Goal: Task Accomplishment & Management: Use online tool/utility

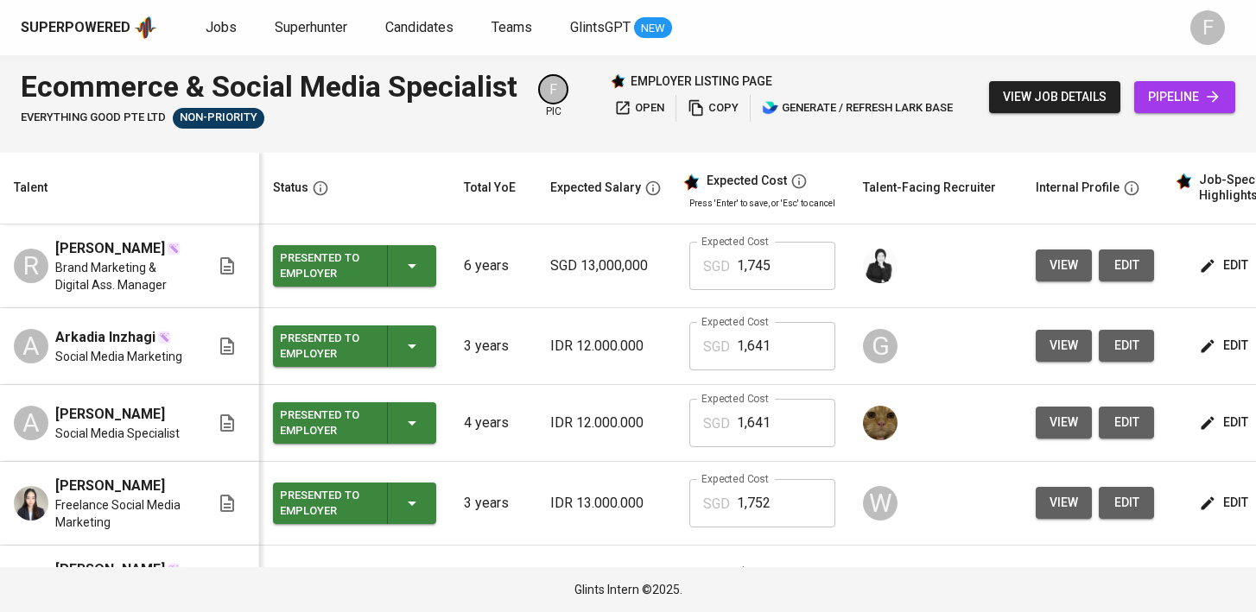
scroll to position [0, 223]
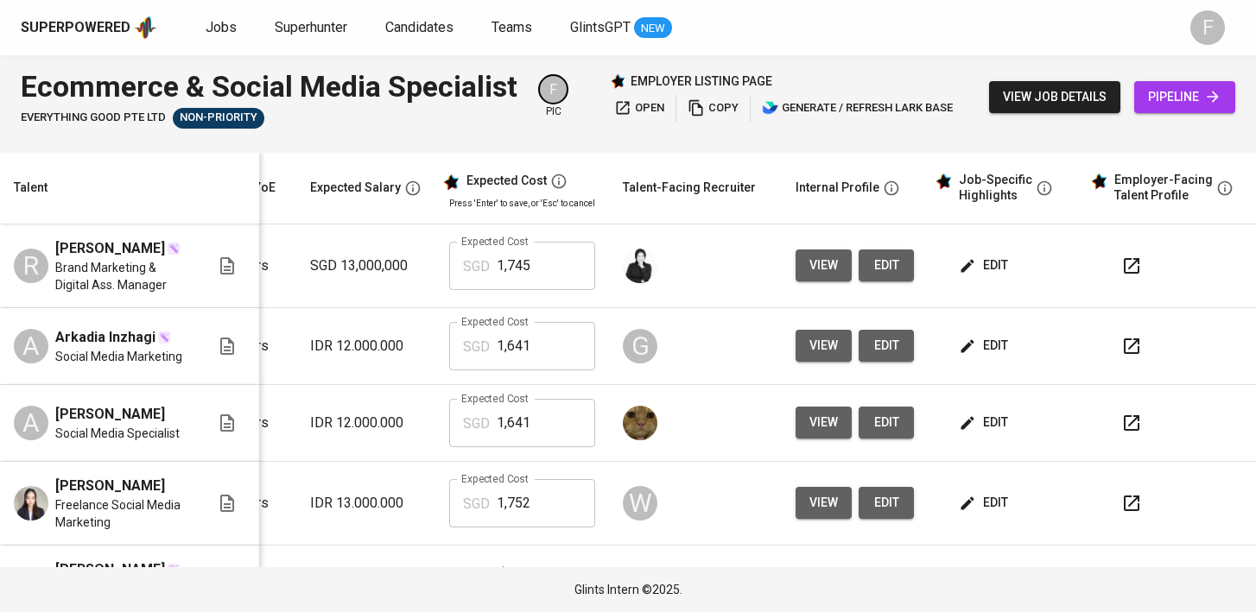
click at [215, 38] on div "Superpowered Jobs Superhunter Candidates Teams GlintsGPT NEW" at bounding box center [600, 28] width 1159 height 26
click at [212, 28] on span "Jobs" at bounding box center [221, 27] width 31 height 16
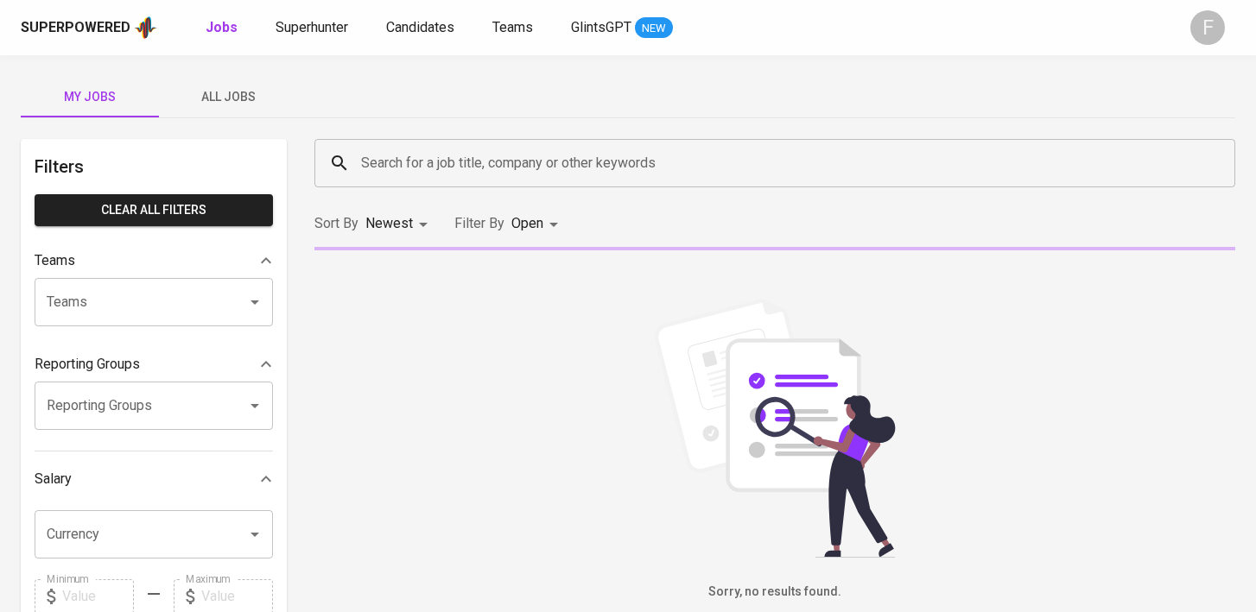
click at [407, 150] on input "Search for a job title, company or other keywords" at bounding box center [779, 163] width 845 height 33
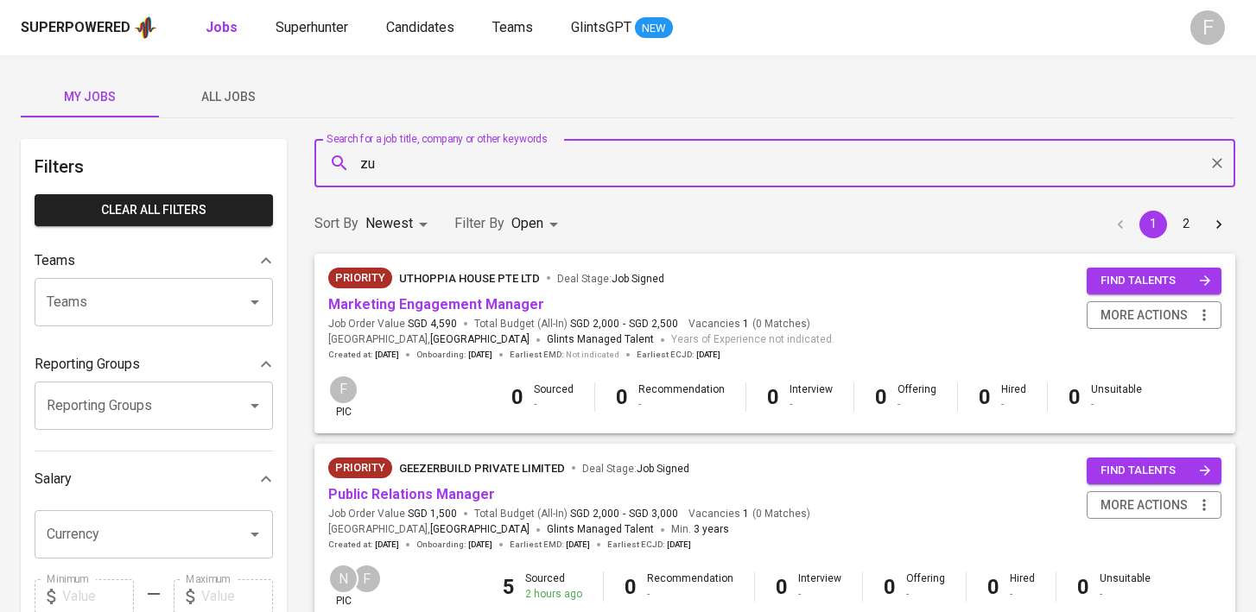
type input "z"
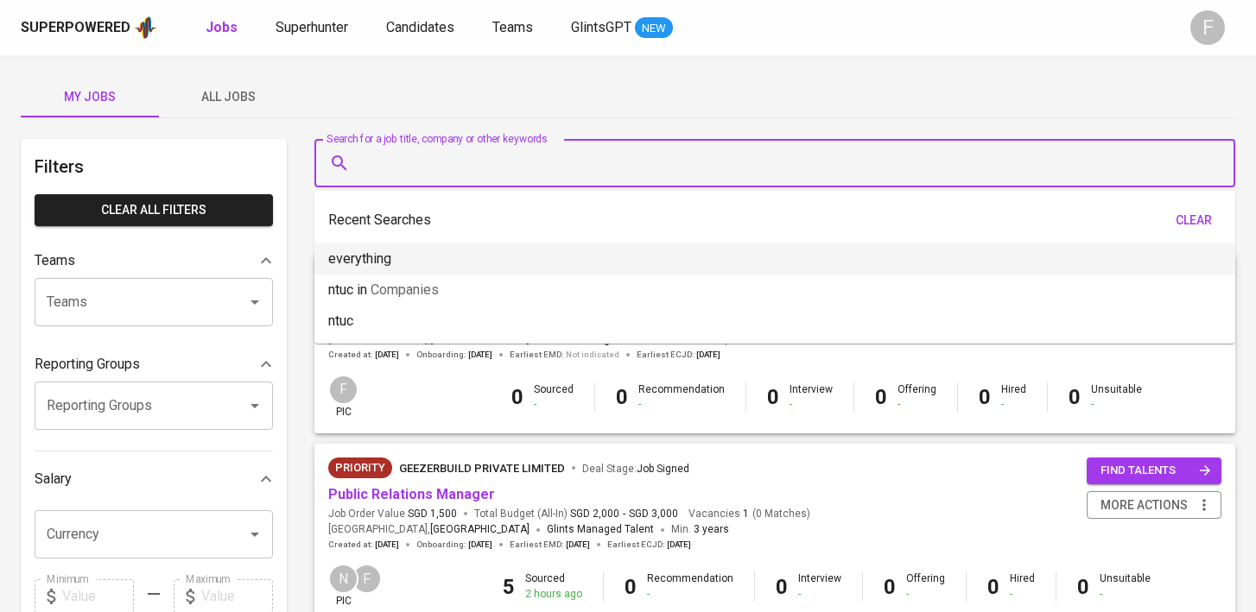
click at [542, 95] on div "My Jobs All Jobs" at bounding box center [628, 96] width 1214 height 41
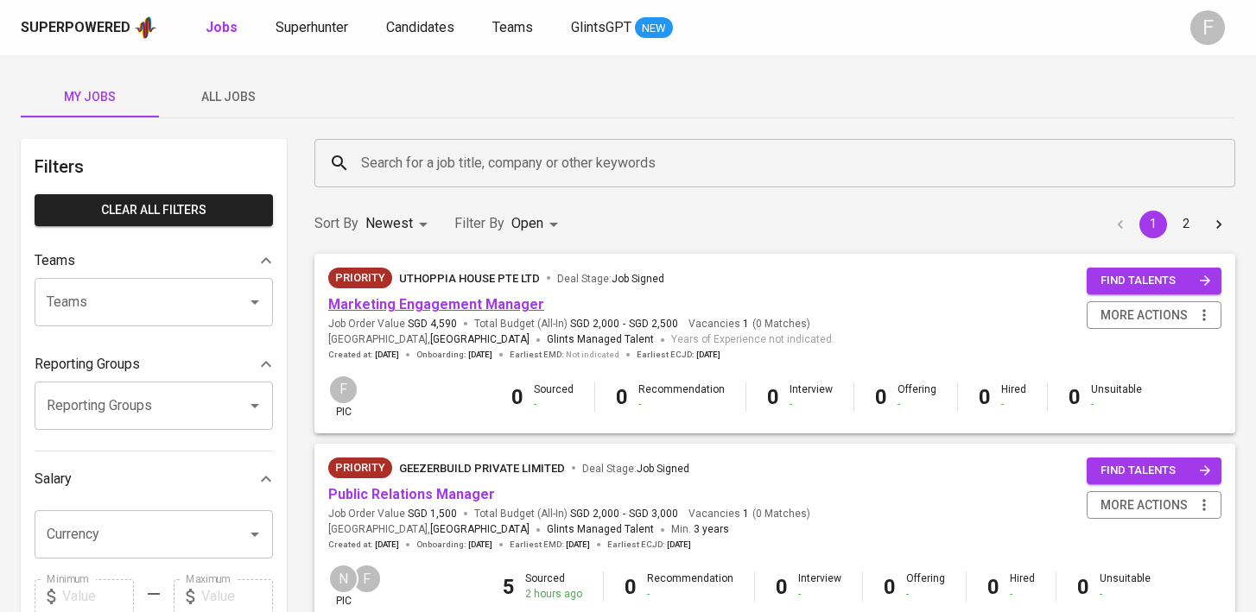
click at [482, 309] on link "Marketing Engagement Manager" at bounding box center [436, 304] width 216 height 16
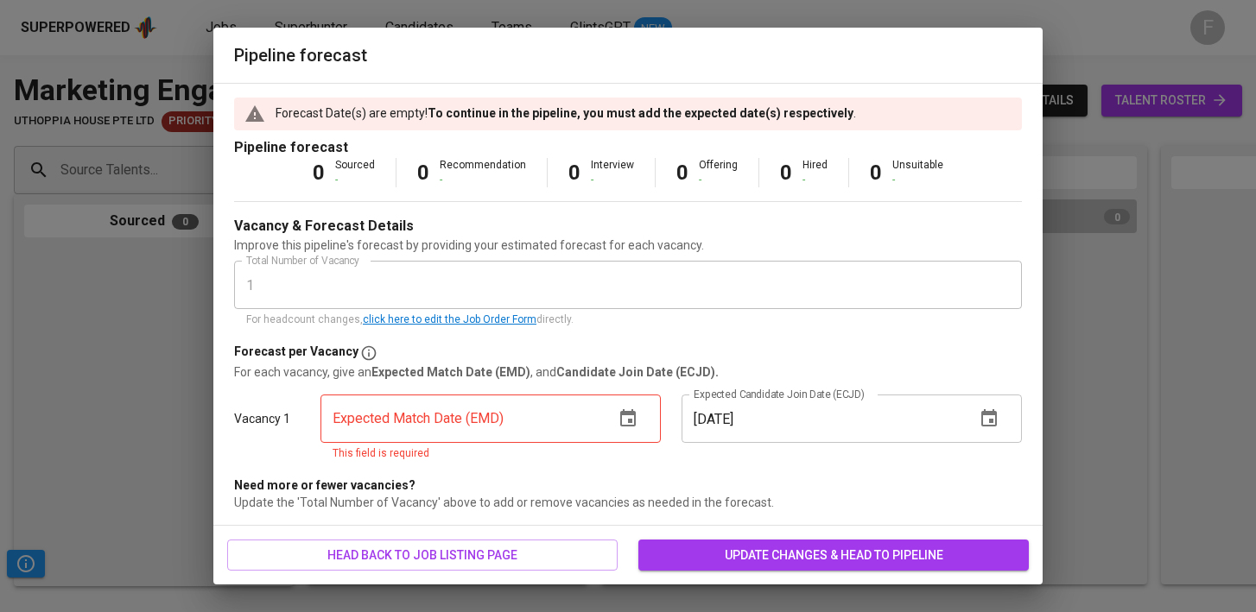
click at [636, 415] on icon "button" at bounding box center [627, 418] width 21 height 21
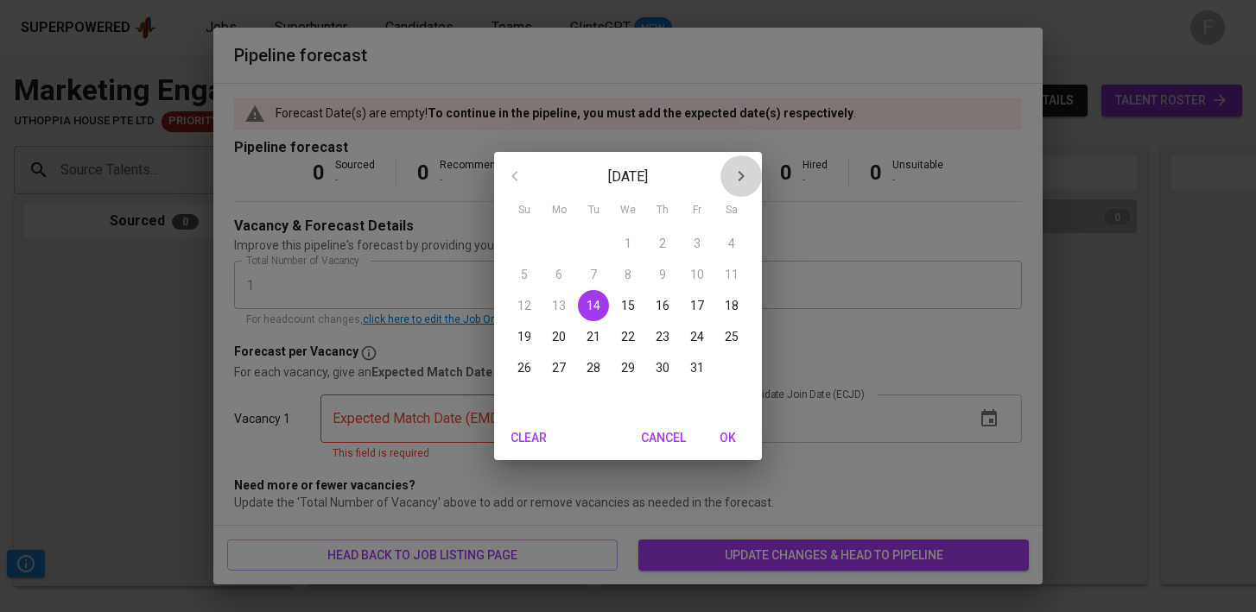
click at [742, 180] on icon "button" at bounding box center [741, 176] width 21 height 21
click at [528, 391] on p "30" at bounding box center [524, 398] width 14 height 17
type input "[DATE]"
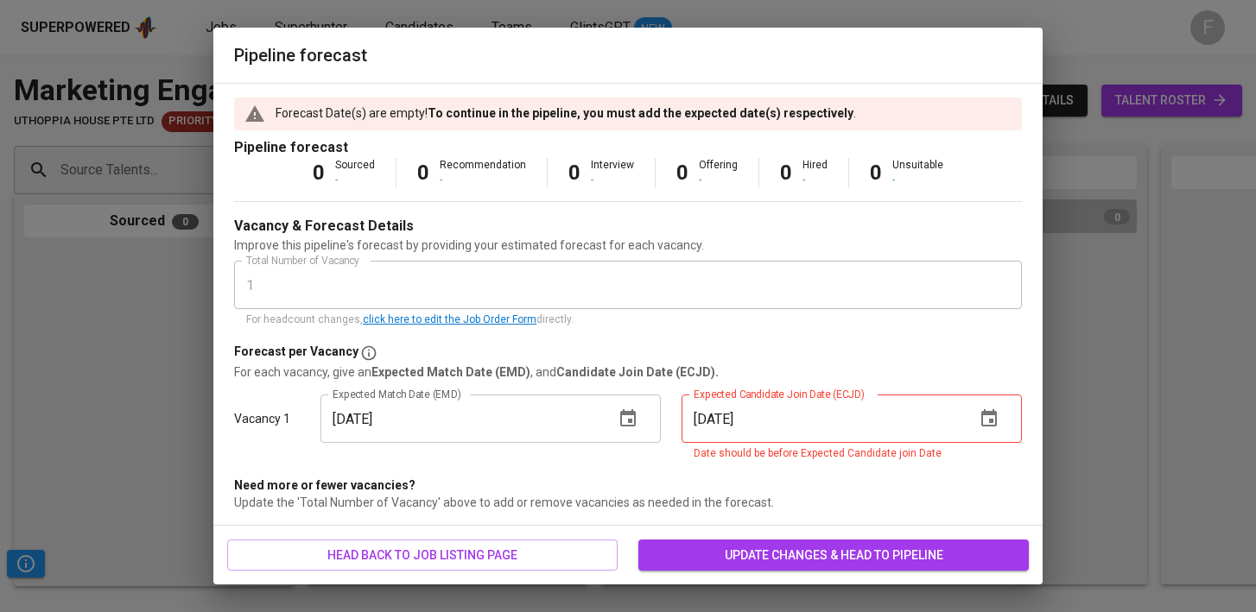
click at [985, 423] on icon "button" at bounding box center [988, 418] width 21 height 21
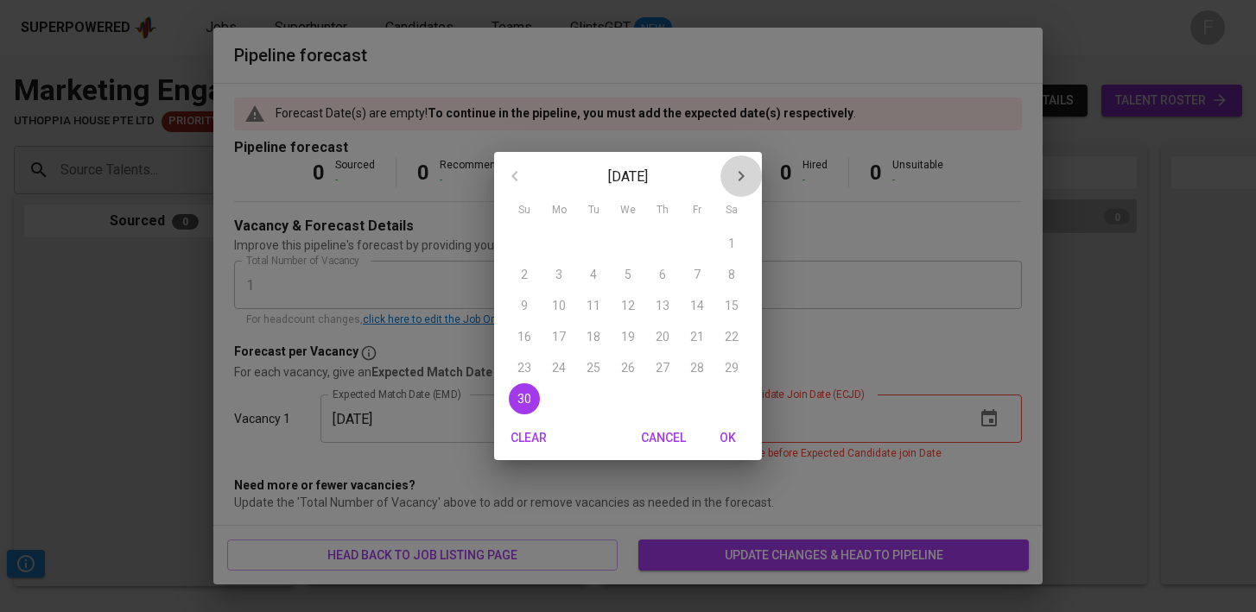
click at [733, 177] on icon "button" at bounding box center [741, 176] width 21 height 21
click at [630, 363] on p "31" at bounding box center [628, 367] width 14 height 17
type input "[DATE]"
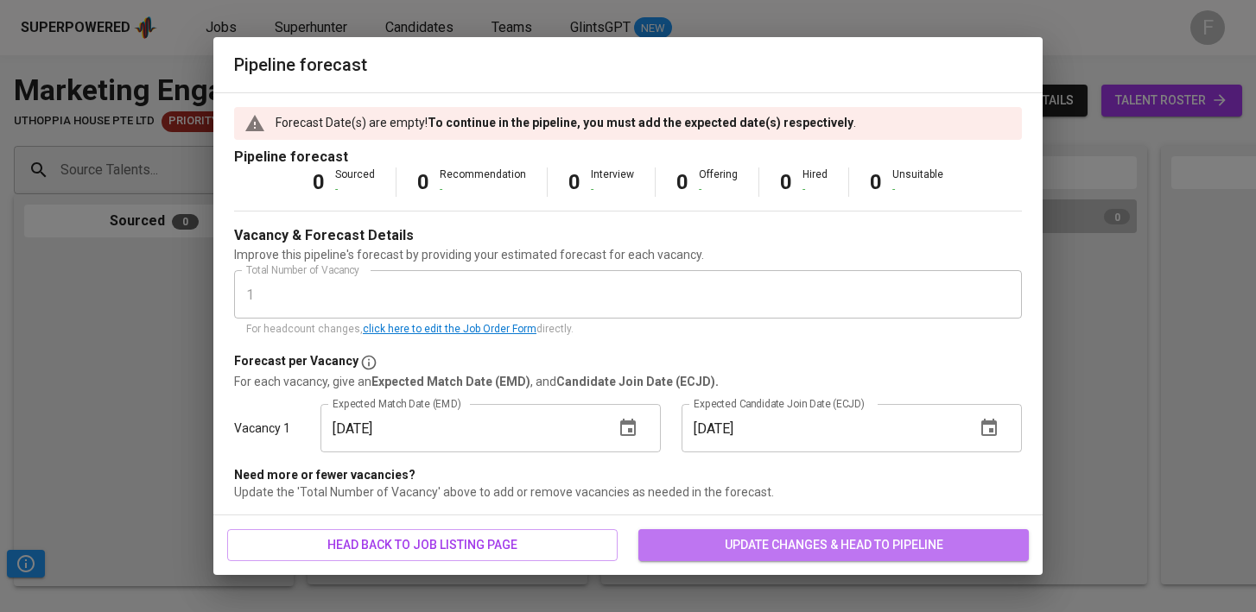
click at [829, 541] on span "update changes & head to pipeline" at bounding box center [833, 546] width 363 height 22
